Goal: Information Seeking & Learning: Learn about a topic

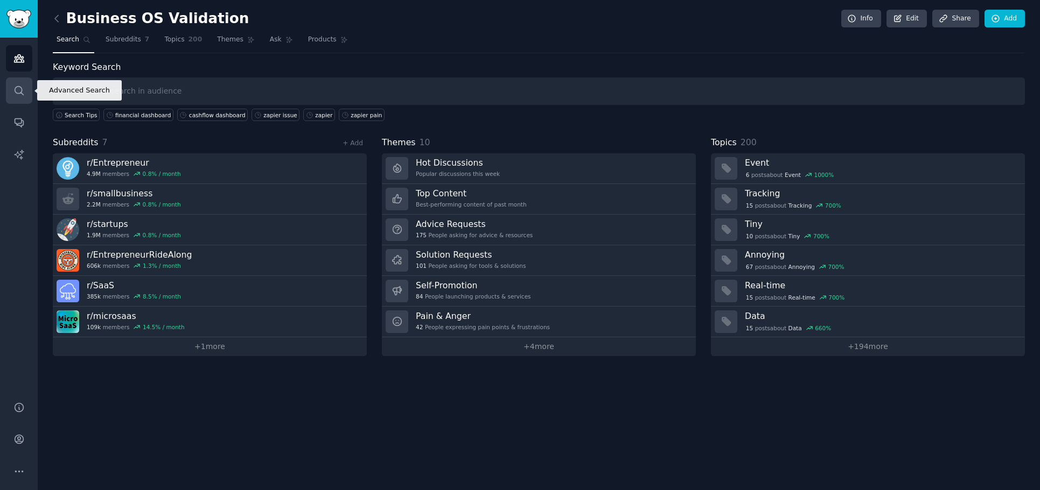
click at [15, 90] on icon "Sidebar" at bounding box center [19, 90] width 9 height 9
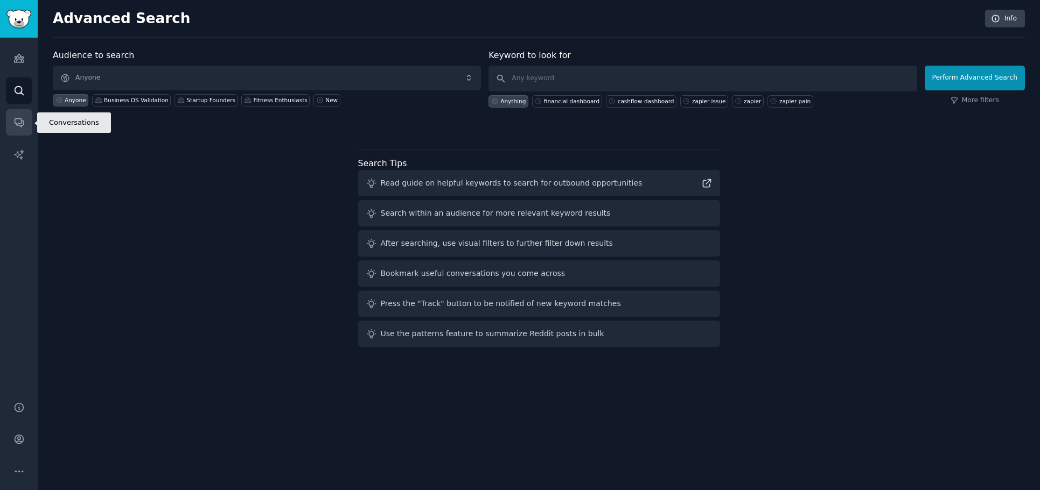
click at [13, 127] on icon "Sidebar" at bounding box center [18, 122] width 11 height 11
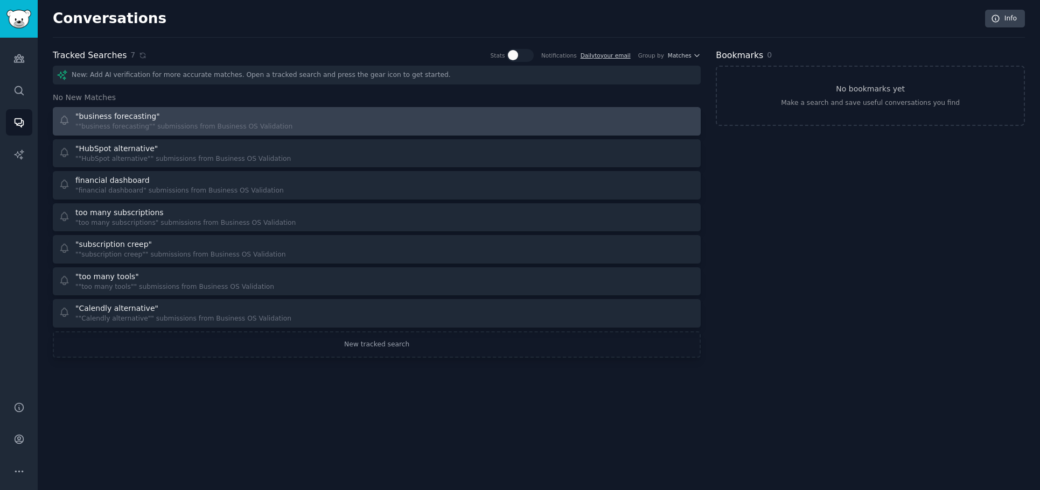
click at [281, 123] on div ""business forecasting" ""business forecasting"" submissions from Business OS Va…" at bounding box center [214, 121] width 311 height 21
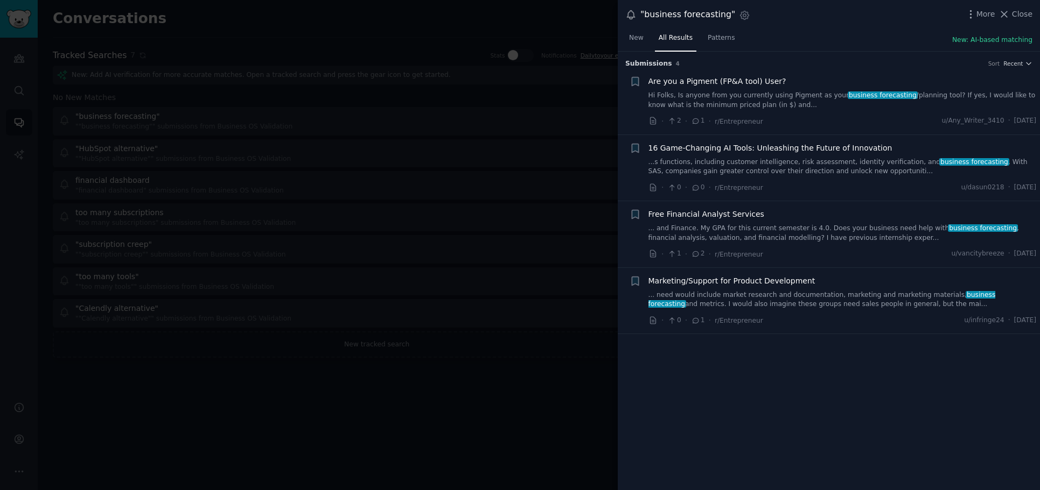
click at [798, 116] on div "· 2 · 1 · r/Entrepreneur u/Any_Writer_3410 · [DATE]" at bounding box center [842, 121] width 388 height 11
click at [751, 80] on span "Are you a Pigment (FP&A tool) User?" at bounding box center [717, 81] width 138 height 11
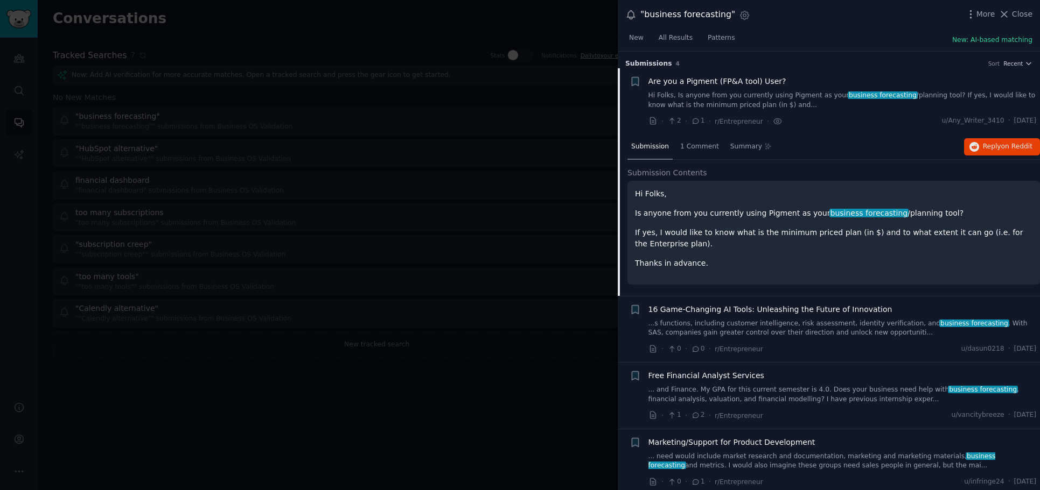
scroll to position [5, 0]
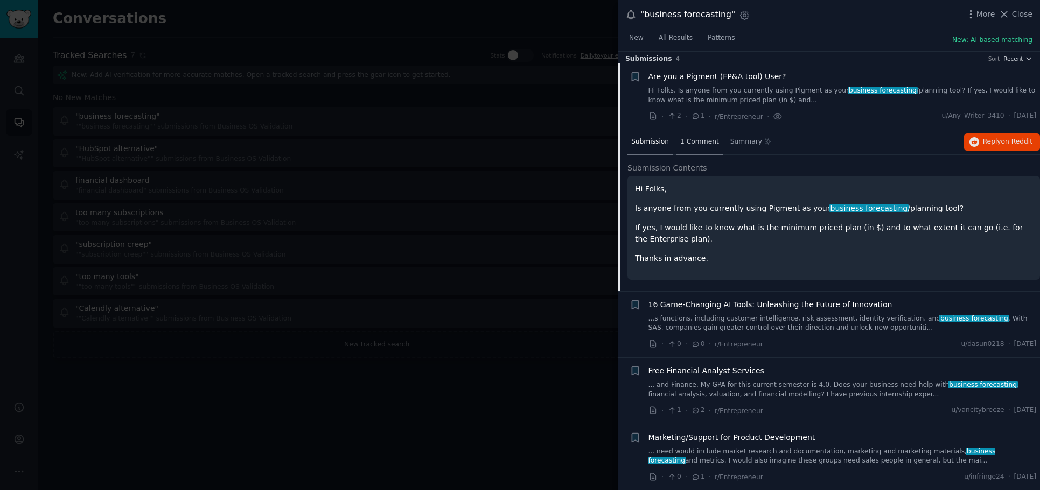
click at [692, 144] on span "1 Comment" at bounding box center [699, 142] width 39 height 10
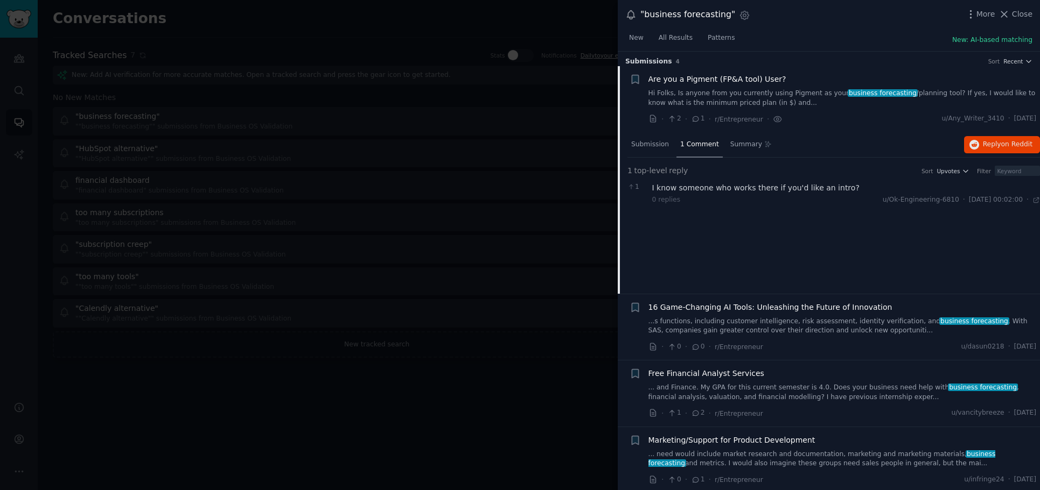
scroll to position [0, 0]
click at [410, 397] on div at bounding box center [520, 245] width 1040 height 490
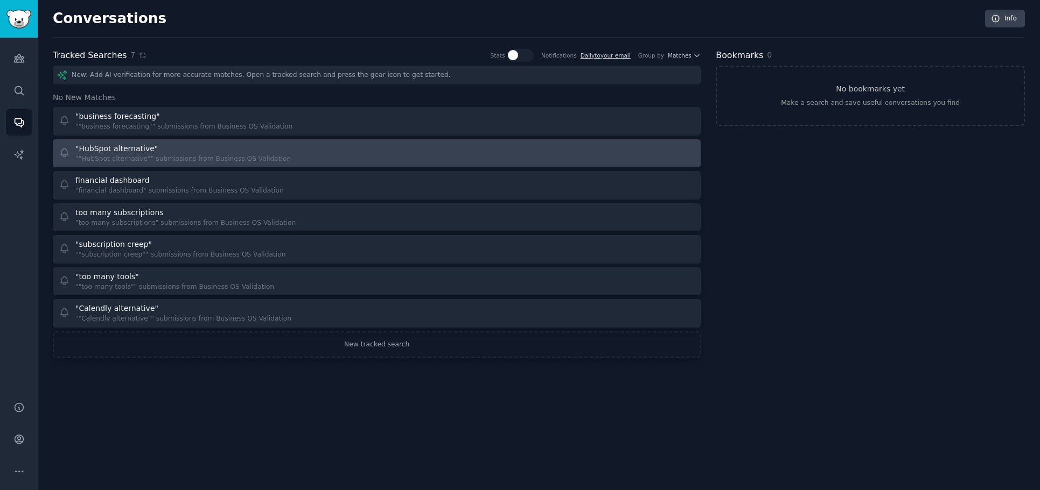
click at [336, 164] on link ""HubSpot alternative" ""HubSpot alternative"" submissions from Business OS Vali…" at bounding box center [377, 153] width 648 height 29
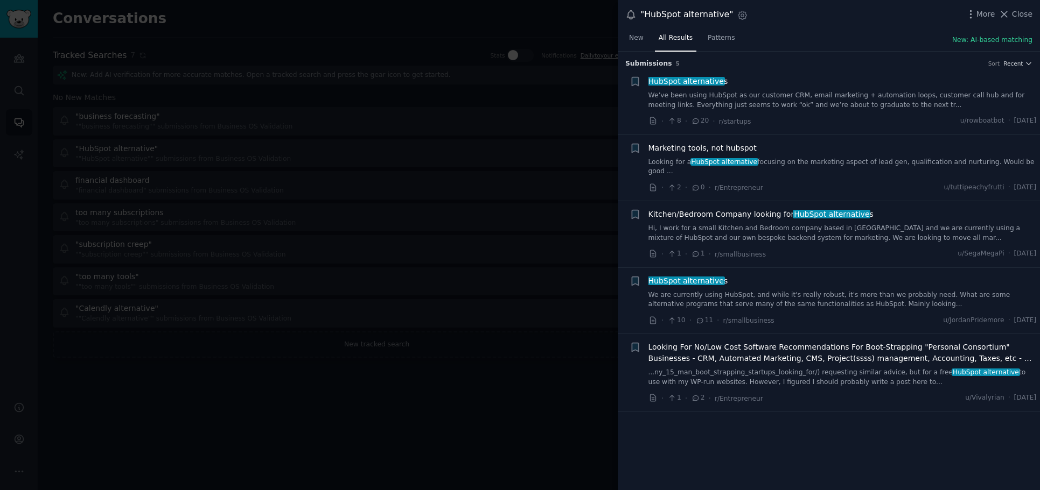
click at [813, 101] on link "We’ve been using HubSpot as our customer CRM, email marketing + automation loop…" at bounding box center [842, 100] width 388 height 19
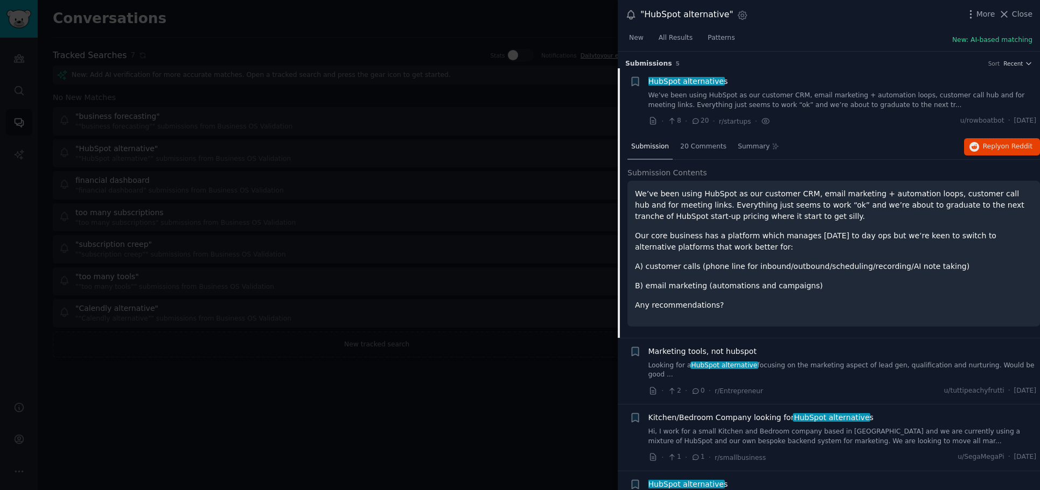
scroll to position [17, 0]
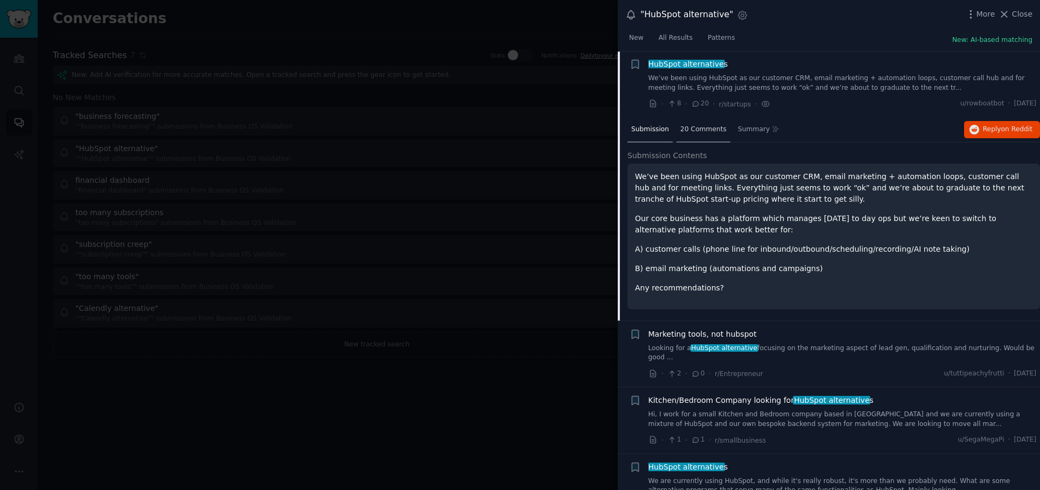
click at [686, 132] on span "20 Comments" at bounding box center [703, 130] width 46 height 10
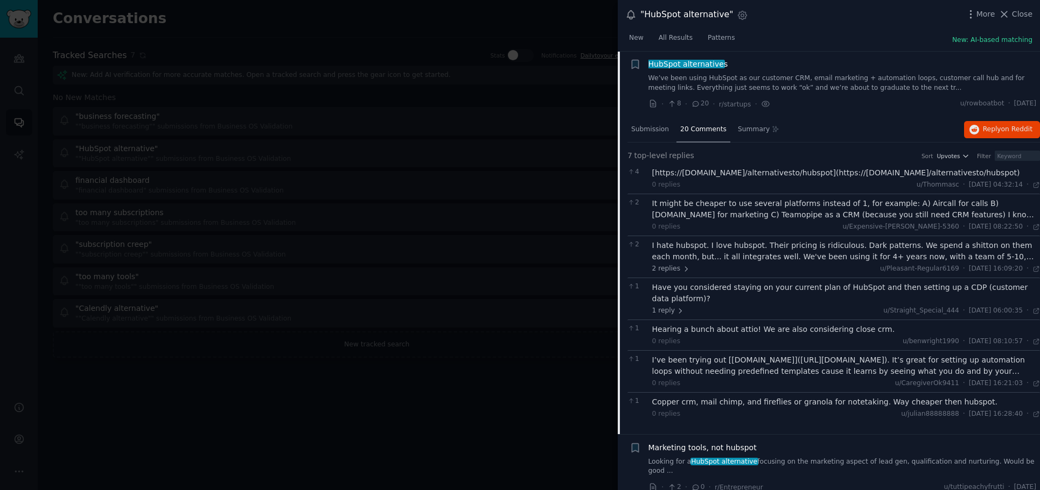
click at [851, 254] on div "I hate hubspot. I love hubspot. Their pricing is ridiculous. Dark patterns. We …" at bounding box center [846, 251] width 388 height 23
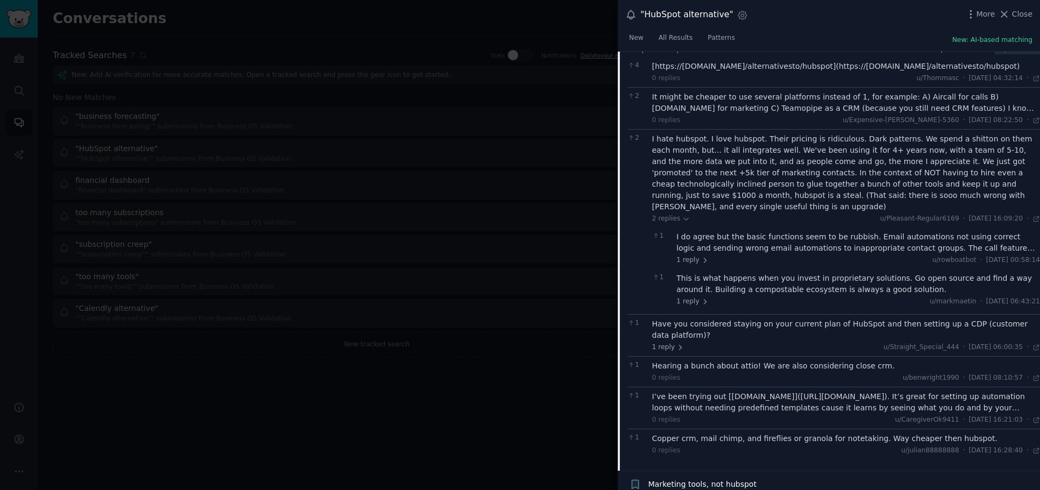
scroll to position [125, 0]
click at [825, 318] on div "Have you considered staying on your current plan of HubSpot and then setting up…" at bounding box center [846, 329] width 388 height 23
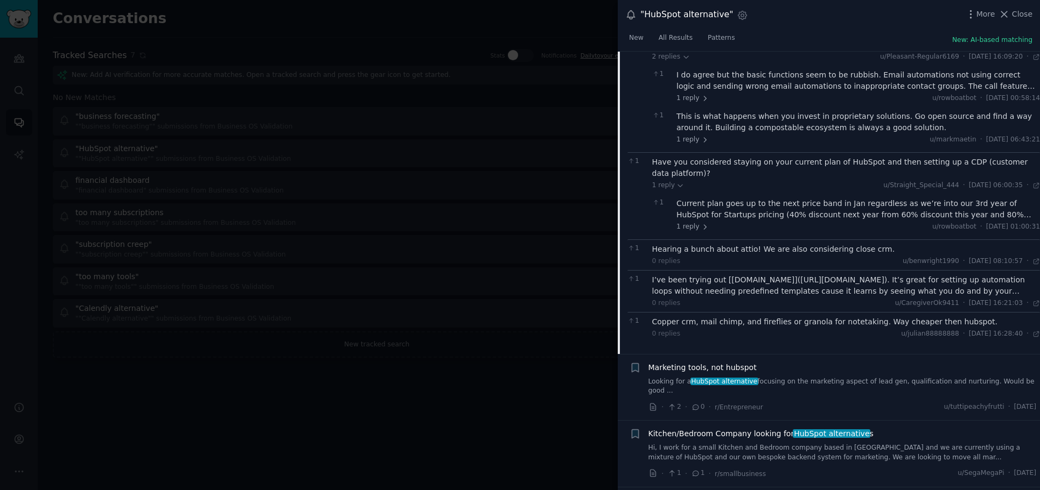
scroll to position [286, 0]
click at [902, 443] on link "Hi, I work for a small Kitchen and Bedroom company based in [GEOGRAPHIC_DATA] a…" at bounding box center [842, 452] width 388 height 19
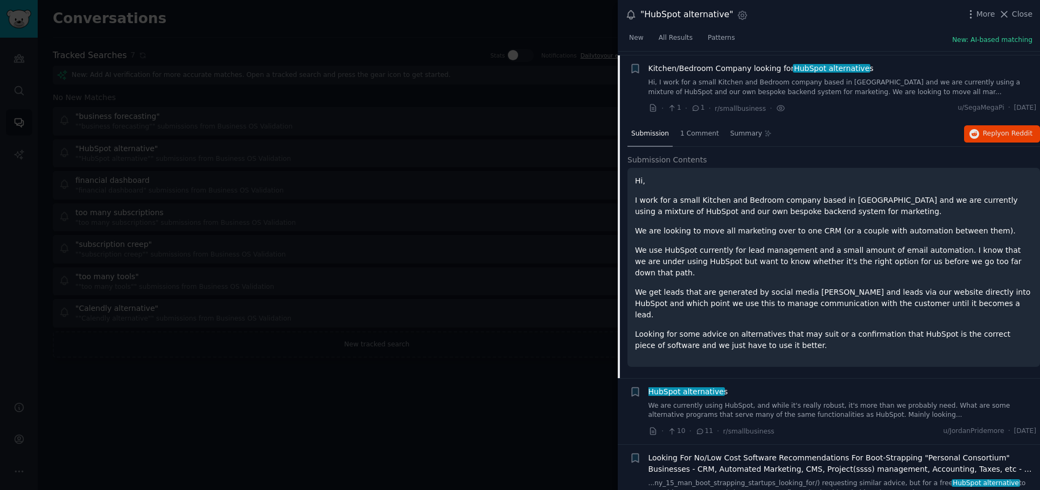
scroll to position [141, 0]
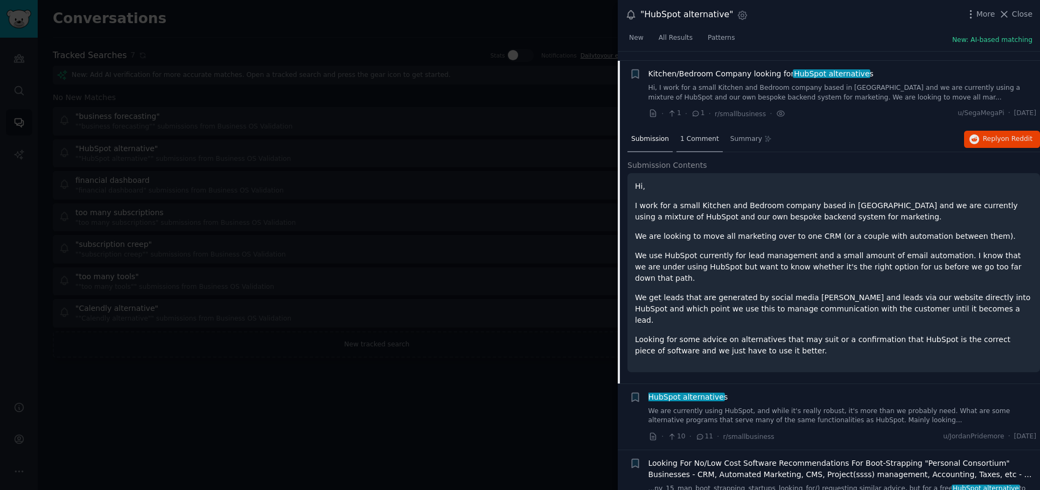
click at [690, 135] on div "1 Comment" at bounding box center [699, 140] width 46 height 26
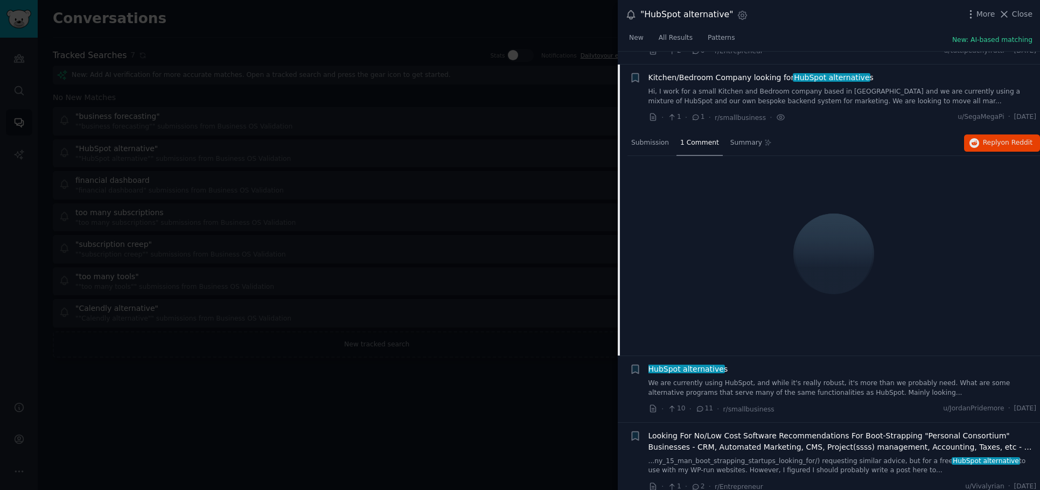
scroll to position [73, 0]
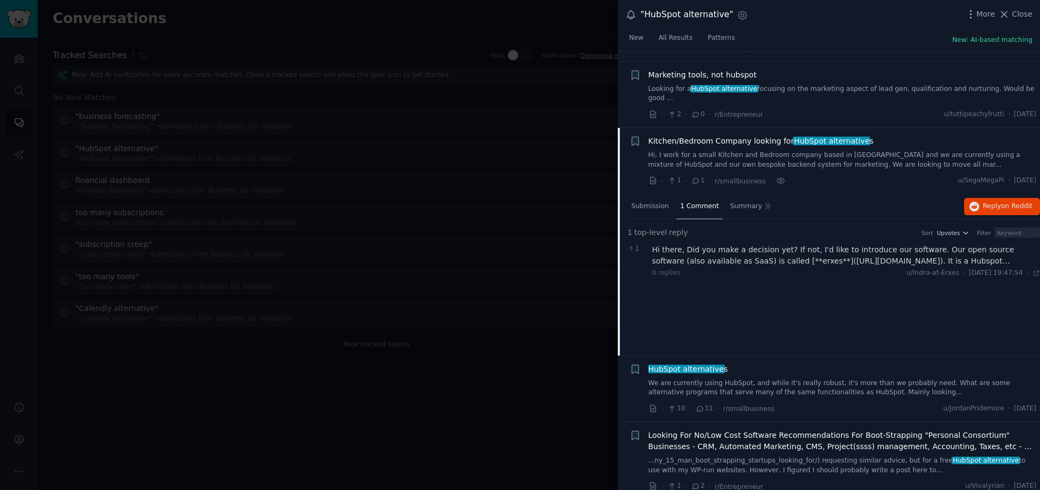
click at [972, 250] on div "Hi there, Did you make a decision yet? If not, I'd like to introduce our softwa…" at bounding box center [846, 255] width 388 height 23
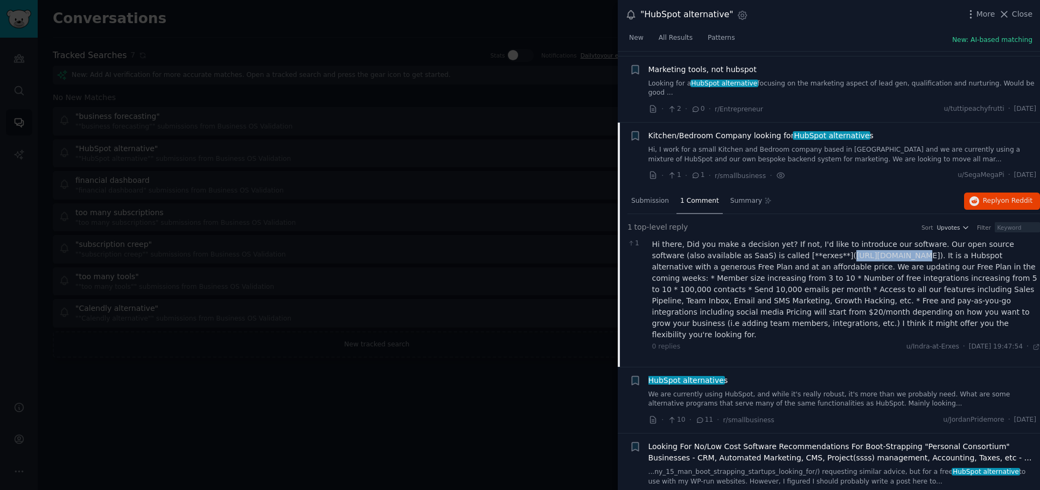
drag, startPoint x: 776, startPoint y: 247, endPoint x: 825, endPoint y: 250, distance: 49.1
click at [825, 250] on div "Hi there, Did you make a decision yet? If not, I'd like to introduce our softwa…" at bounding box center [846, 290] width 388 height 102
